Goal: Check status: Check status

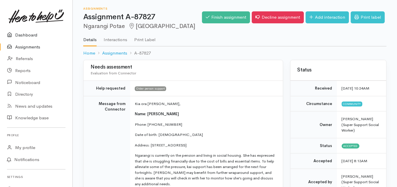
click at [27, 34] on link "Dashboard" at bounding box center [36, 35] width 73 height 12
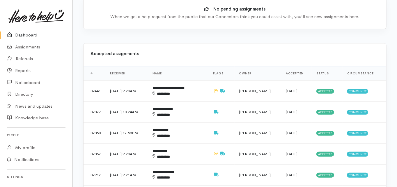
scroll to position [233, 0]
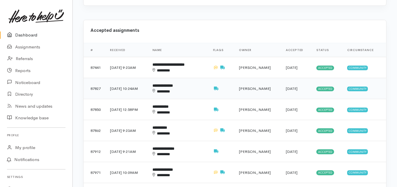
click at [173, 84] on b "**********" at bounding box center [163, 86] width 20 height 4
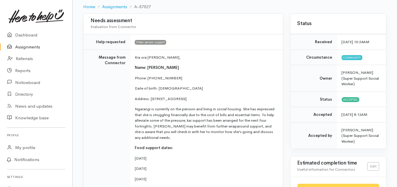
scroll to position [47, 0]
